Goal: Task Accomplishment & Management: Complete application form

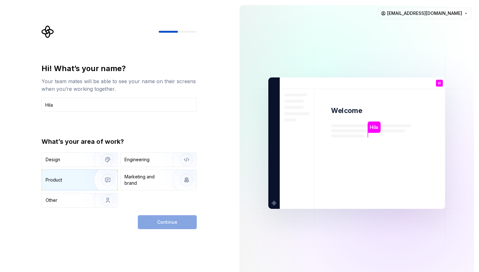
type input "Hila"
click at [60, 182] on div "Product" at bounding box center [54, 180] width 16 height 6
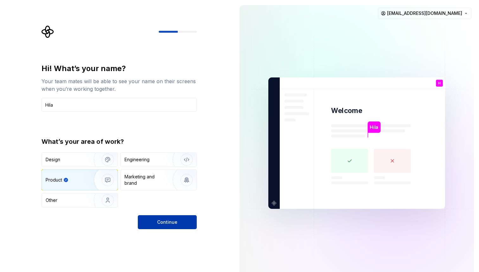
click at [164, 216] on button "Continue" at bounding box center [167, 222] width 59 height 14
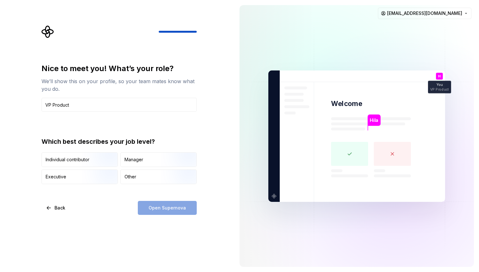
type input "VP Product"
click at [169, 208] on div "Open Supernova" at bounding box center [167, 208] width 59 height 14
click at [101, 174] on img "button" at bounding box center [102, 184] width 41 height 42
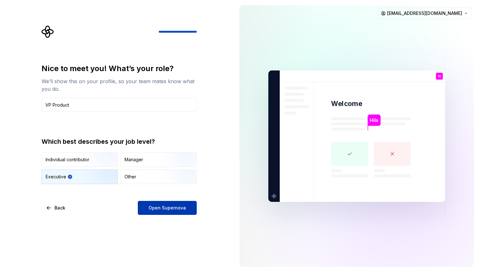
click at [153, 213] on button "Open Supernova" at bounding box center [167, 208] width 59 height 14
